Goal: Browse casually: Explore the website without a specific task or goal

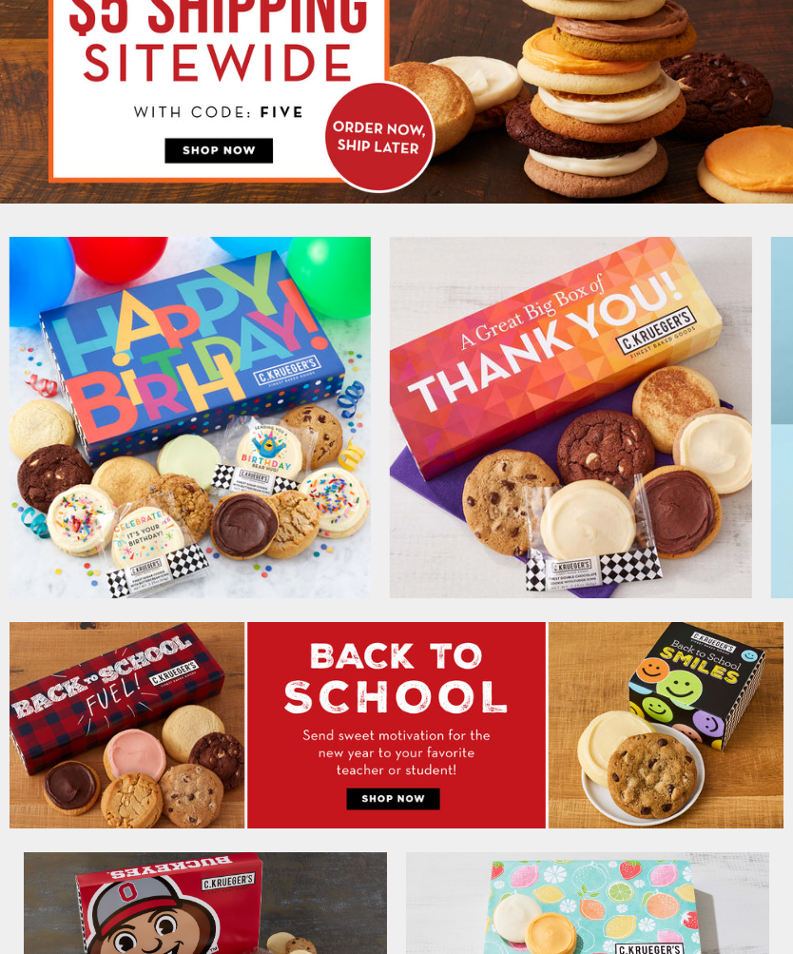
scroll to position [273, 0]
click at [620, 759] on img at bounding box center [397, 725] width 774 height 206
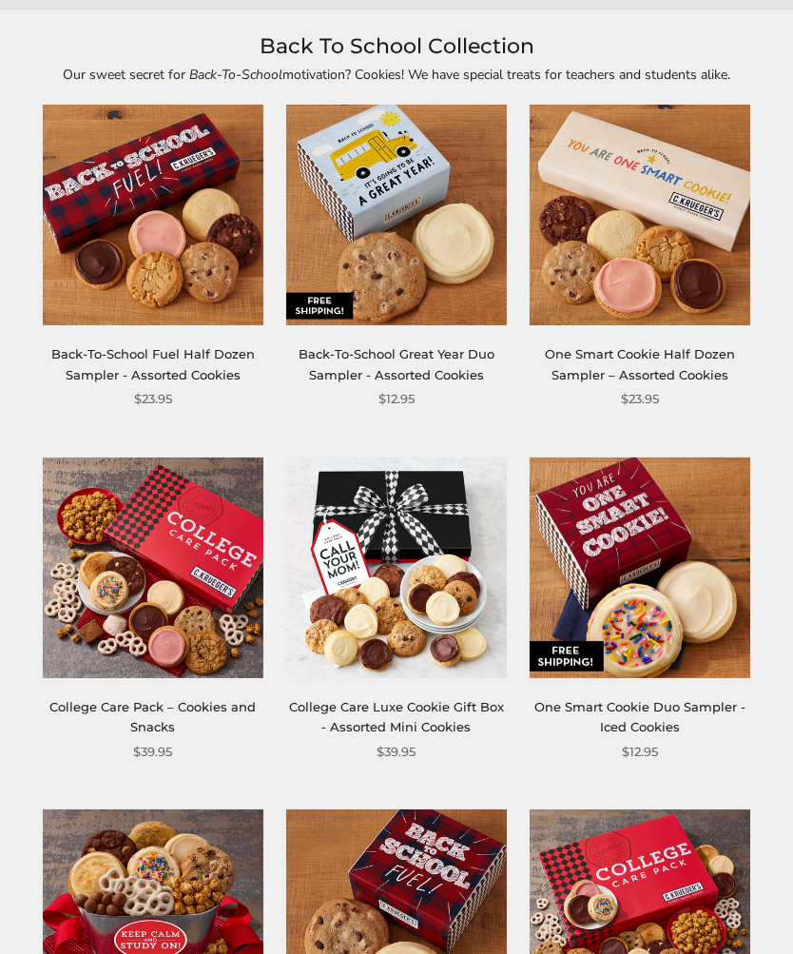
scroll to position [210, 0]
